Goal: Navigation & Orientation: Find specific page/section

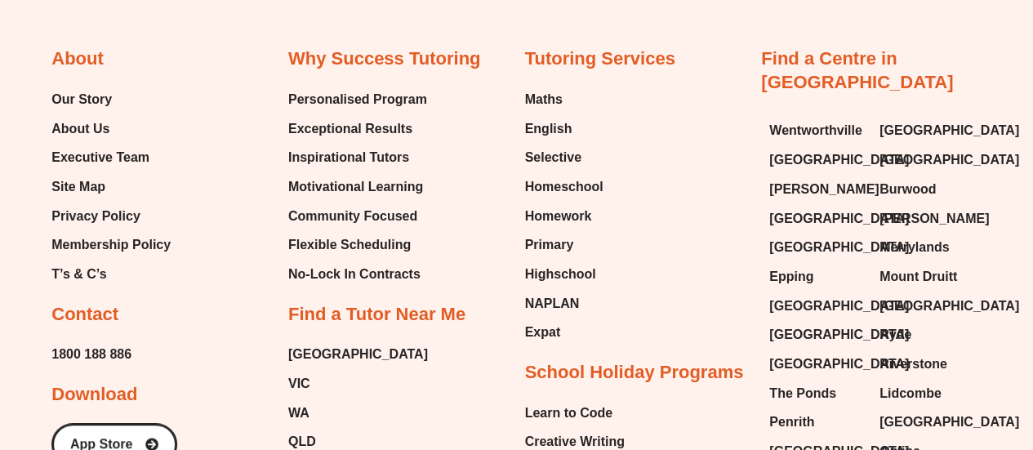
scroll to position [6377, 0]
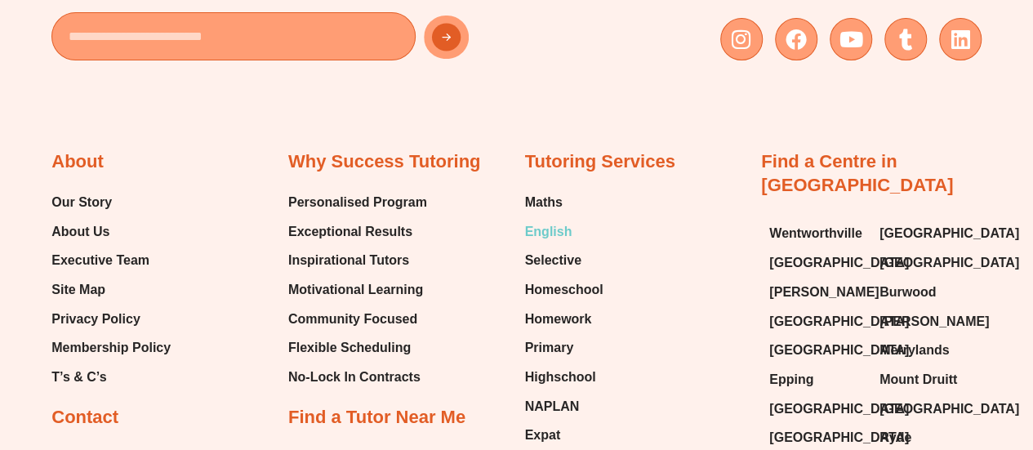
click at [549, 220] on span "English" at bounding box center [548, 232] width 47 height 24
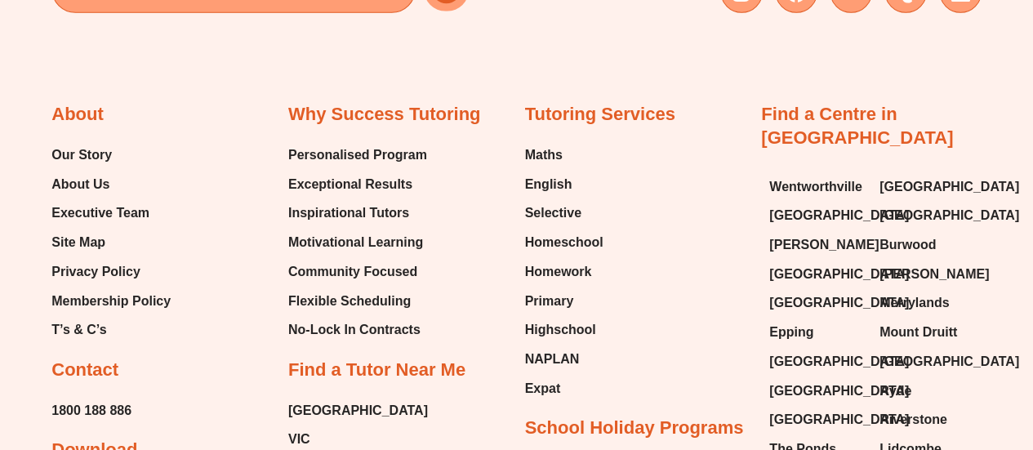
scroll to position [5864, 0]
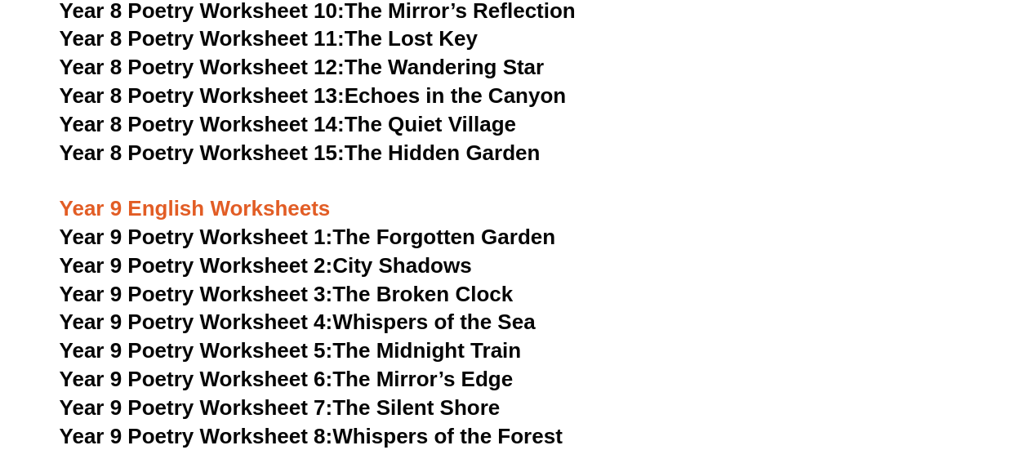
scroll to position [10233, 0]
